Goal: Task Accomplishment & Management: Use online tool/utility

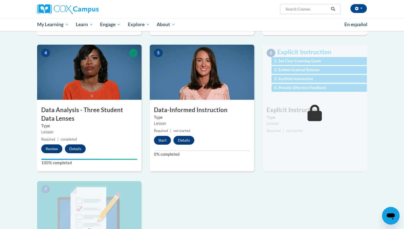
scroll to position [249, 0]
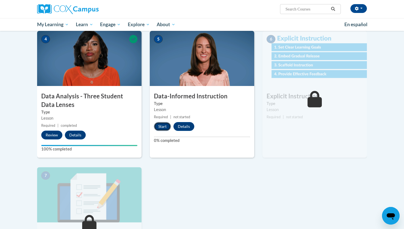
click at [163, 128] on button "Start" at bounding box center [162, 126] width 17 height 9
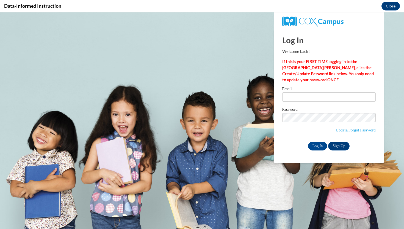
scroll to position [0, 0]
click at [294, 99] on input "Email" at bounding box center [329, 96] width 94 height 9
type input "[EMAIL_ADDRESS][DOMAIN_NAME]"
click at [318, 144] on input "Log In" at bounding box center [317, 145] width 19 height 9
